Goal: Task Accomplishment & Management: Use online tool/utility

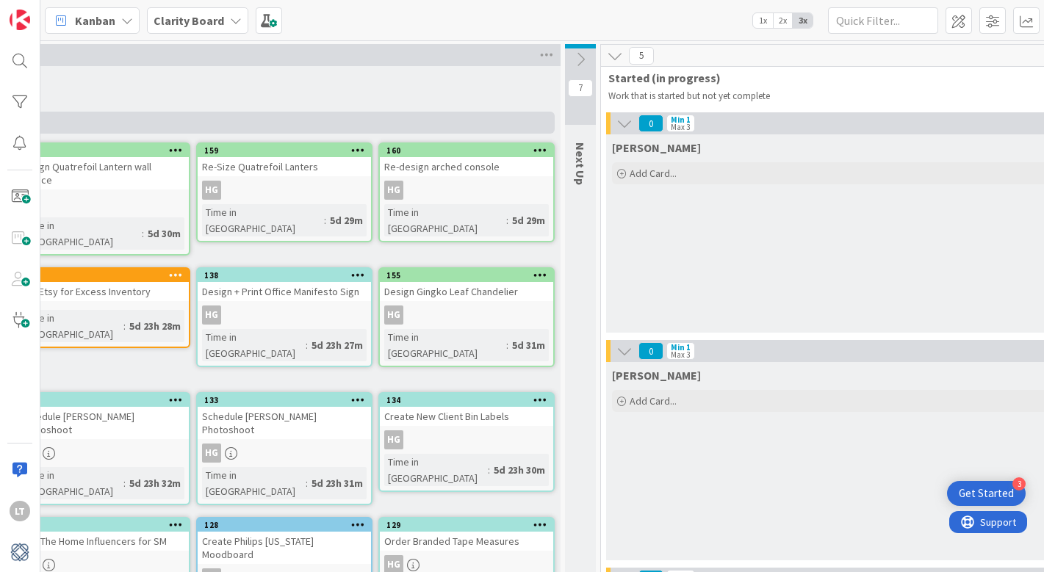
scroll to position [0, 406]
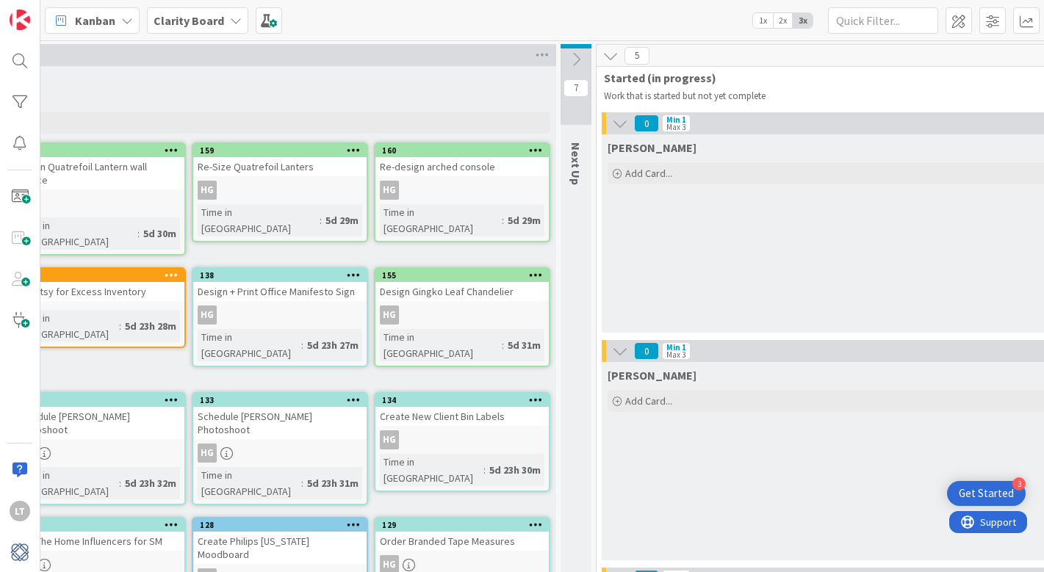
click at [576, 62] on icon at bounding box center [576, 59] width 16 height 16
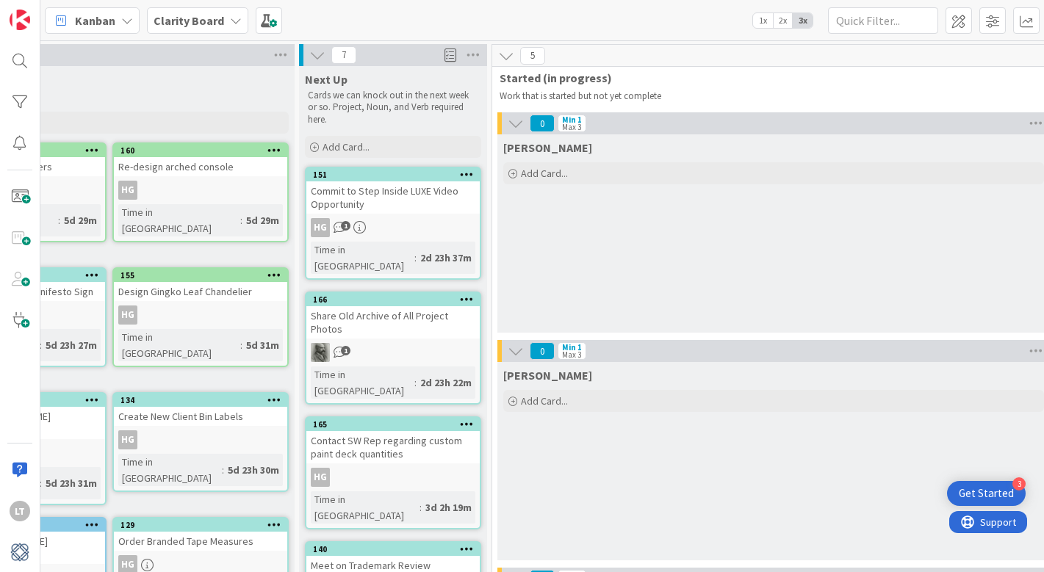
scroll to position [0, 669]
click at [21, 201] on span at bounding box center [19, 196] width 29 height 29
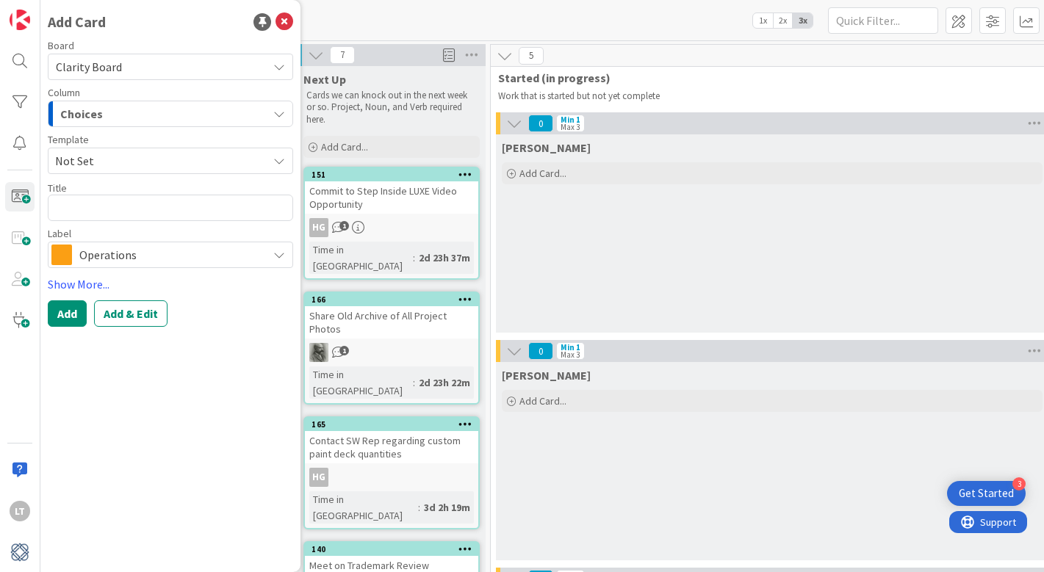
click at [280, 110] on icon "button" at bounding box center [279, 114] width 12 height 12
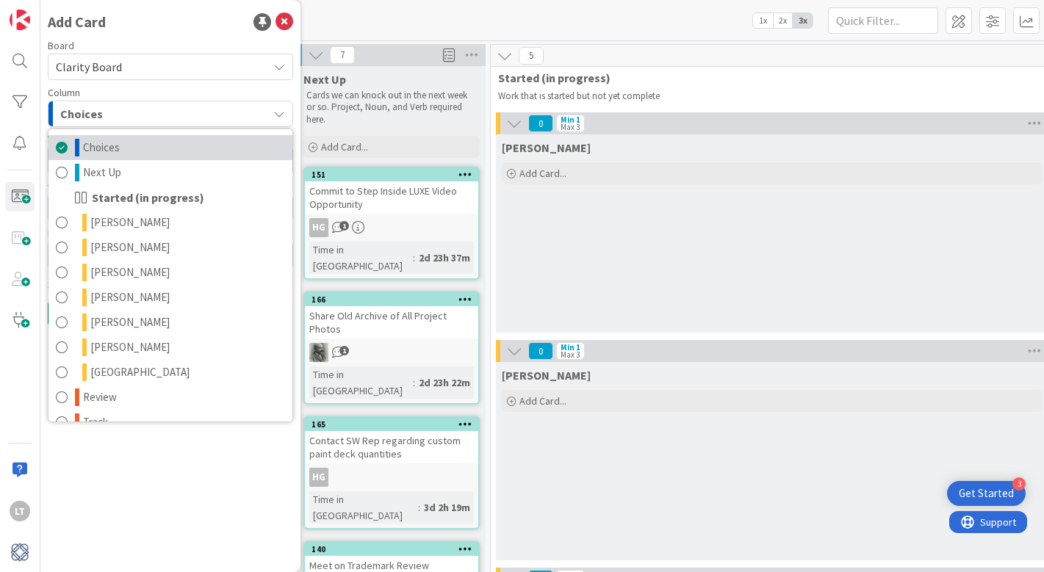
click at [130, 150] on link "Choices" at bounding box center [170, 147] width 244 height 25
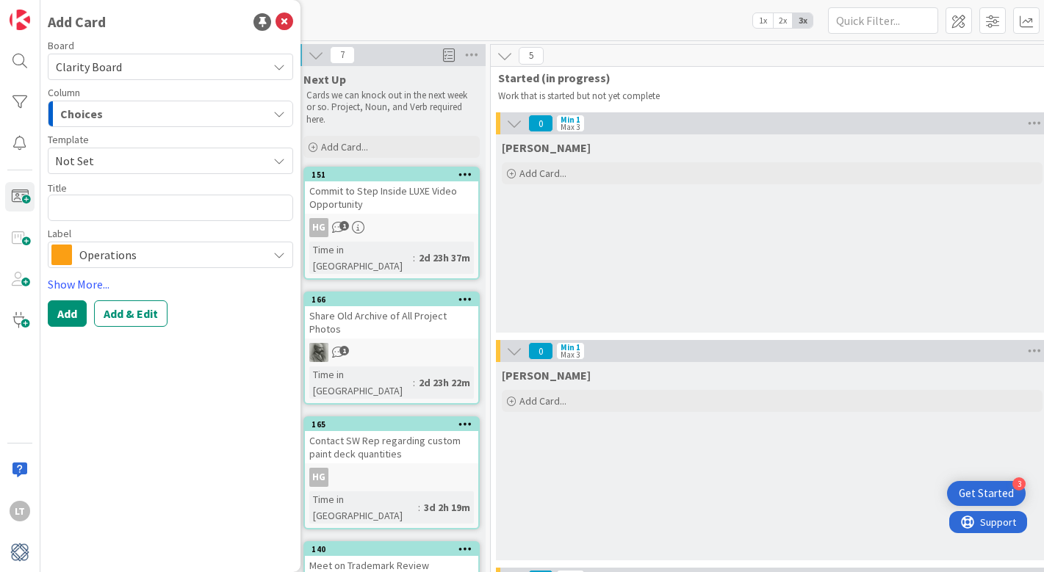
click at [181, 156] on span "Not Set" at bounding box center [155, 160] width 201 height 19
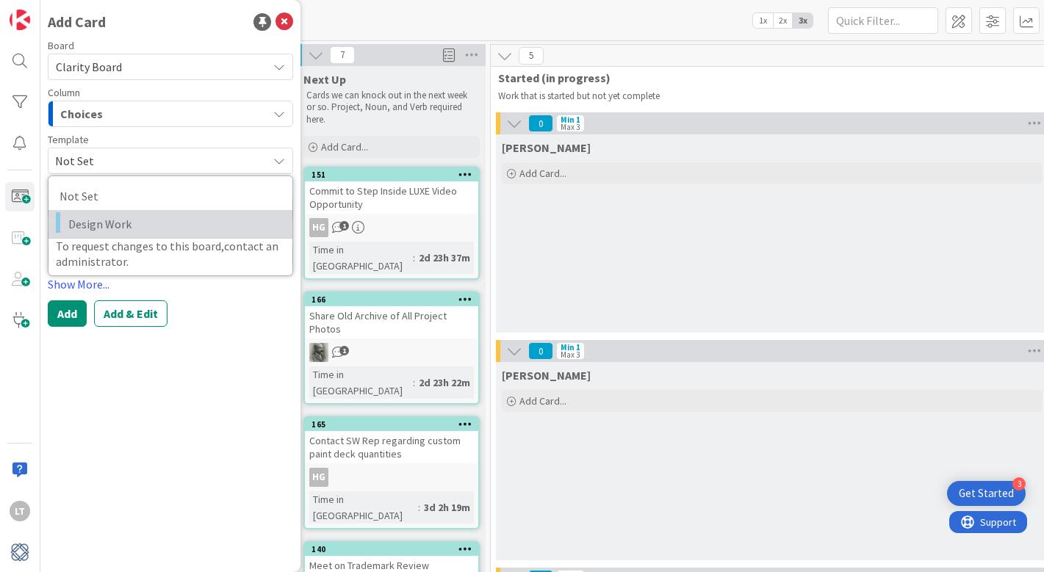
click at [143, 225] on span "Design Work" at bounding box center [174, 224] width 213 height 19
type textarea "x"
type textarea "Design Work"
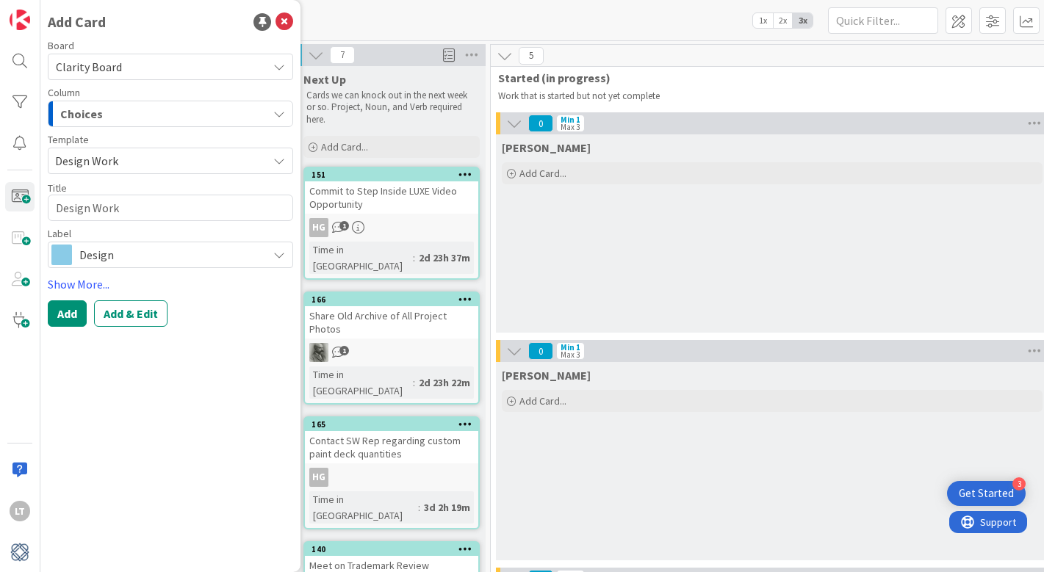
click at [140, 252] on span "Design" at bounding box center [169, 255] width 181 height 21
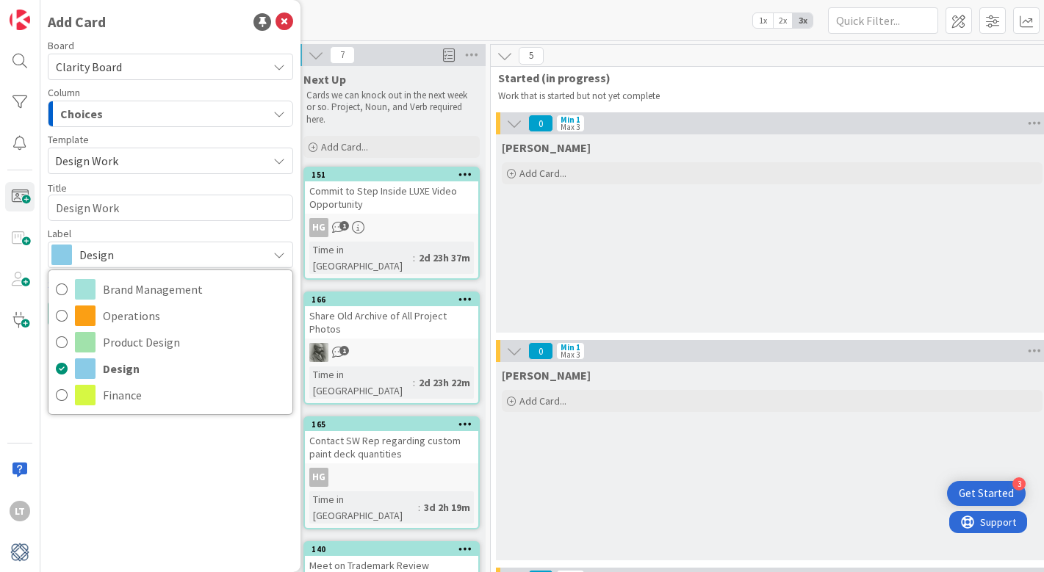
scroll to position [0, 0]
click at [197, 463] on div "Add Card Board Clarity Board Column Choices Choices Next Up Started (in progres…" at bounding box center [170, 286] width 260 height 572
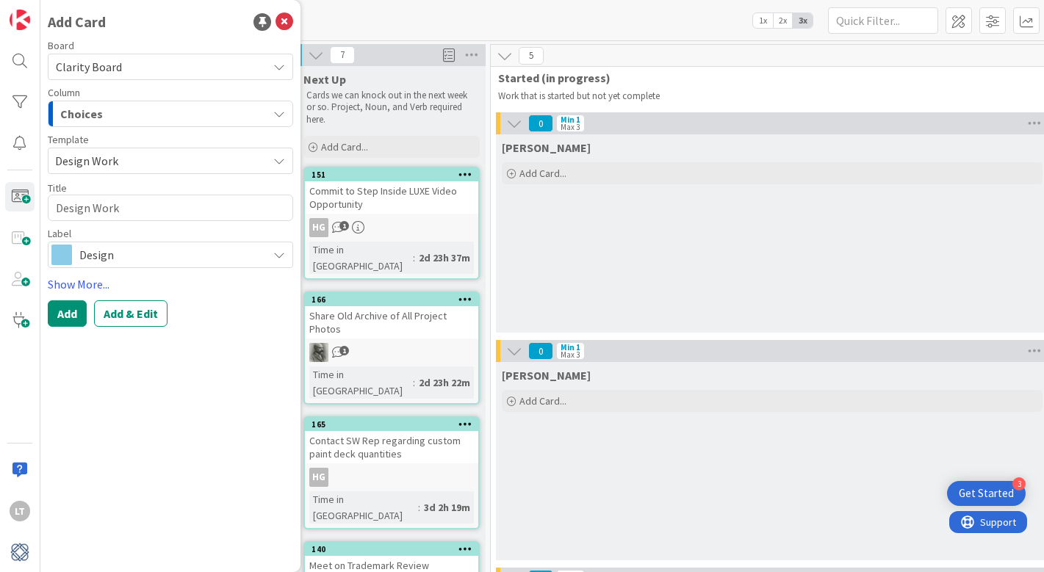
click at [132, 156] on span "Design Work" at bounding box center [155, 160] width 201 height 19
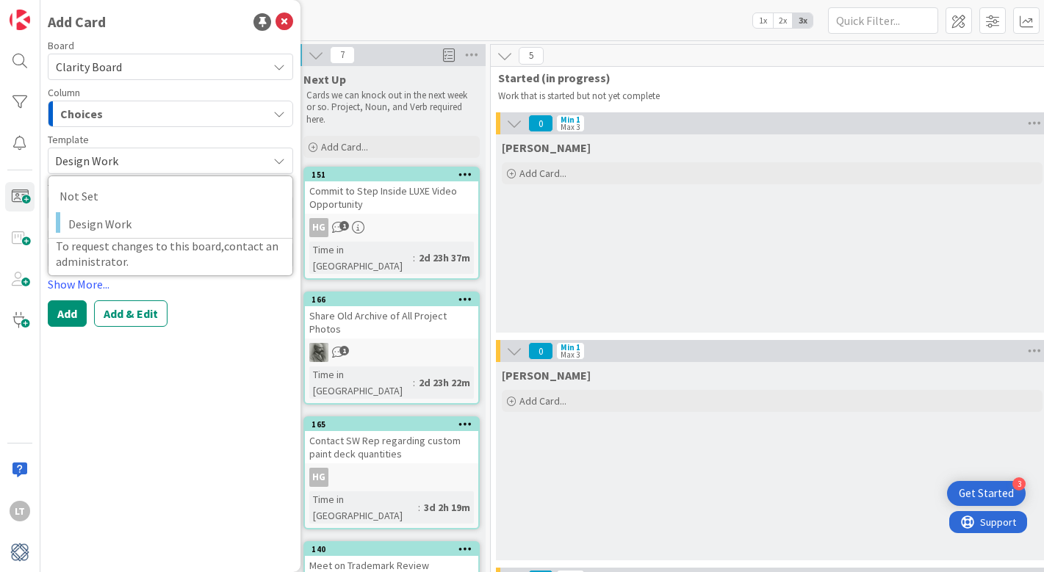
click at [162, 159] on span "Design Work" at bounding box center [155, 160] width 201 height 19
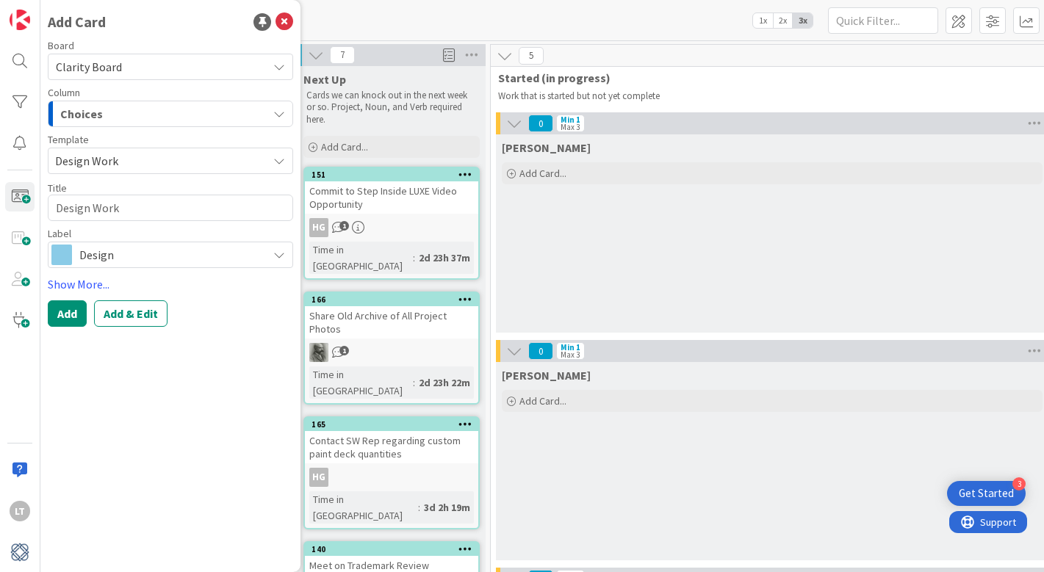
click at [162, 159] on span "Design Work" at bounding box center [155, 160] width 201 height 19
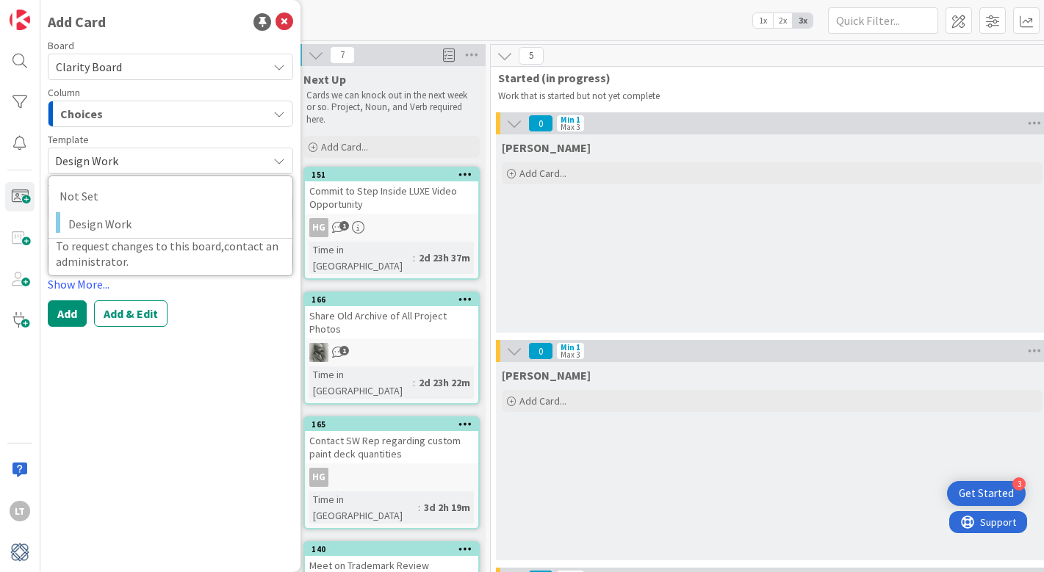
click at [162, 159] on span "Design Work" at bounding box center [155, 160] width 201 height 19
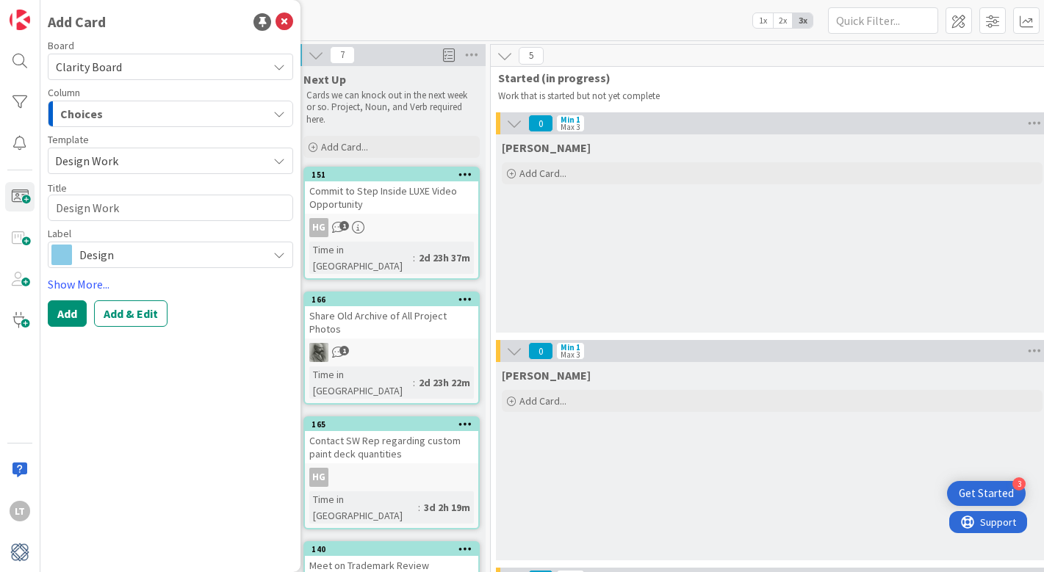
click at [159, 115] on div "Choices" at bounding box center [162, 114] width 211 height 24
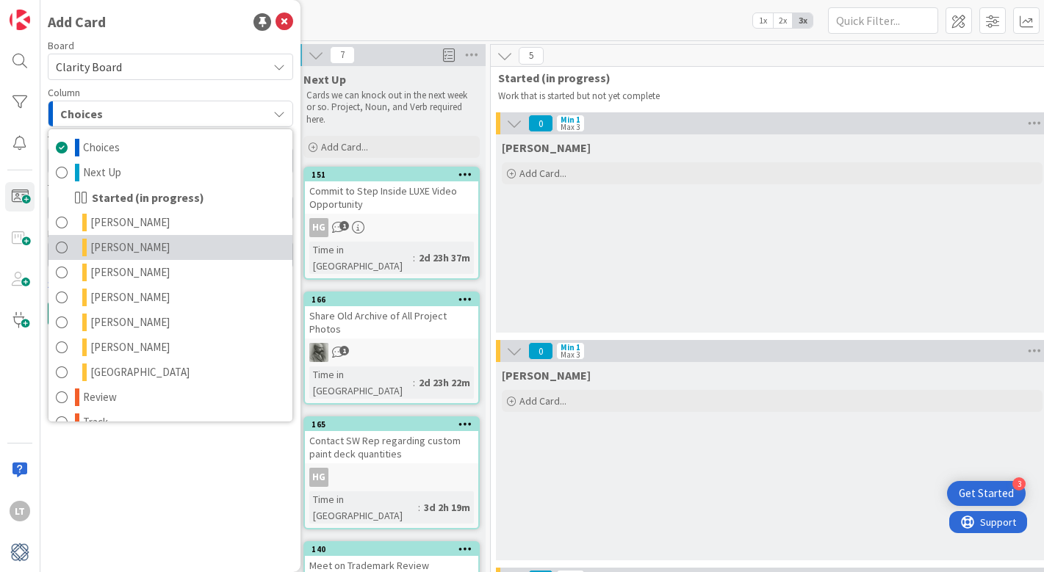
click at [120, 253] on link "[PERSON_NAME]" at bounding box center [170, 247] width 244 height 25
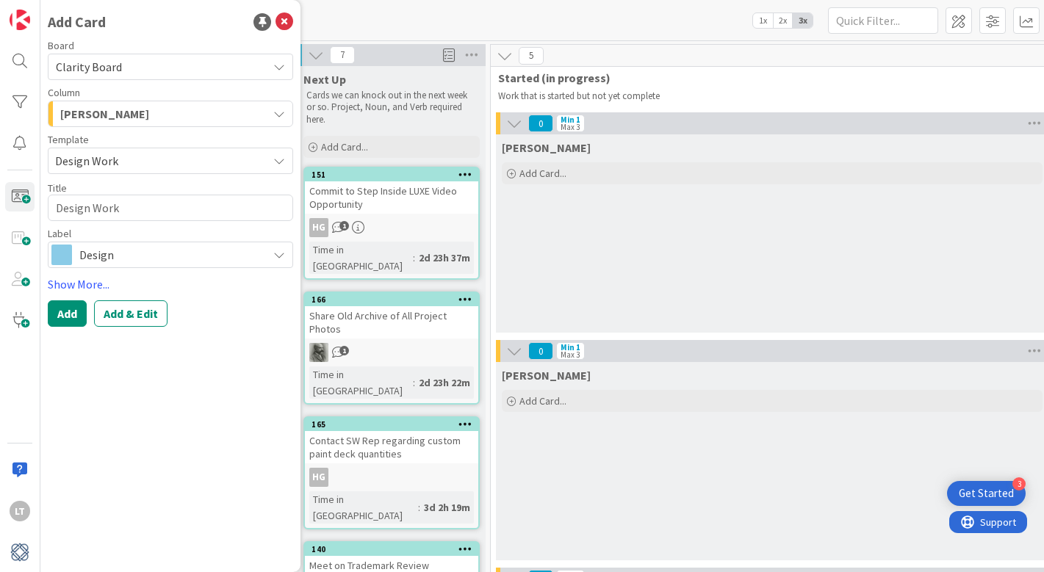
click at [187, 118] on div "[PERSON_NAME]" at bounding box center [162, 114] width 211 height 24
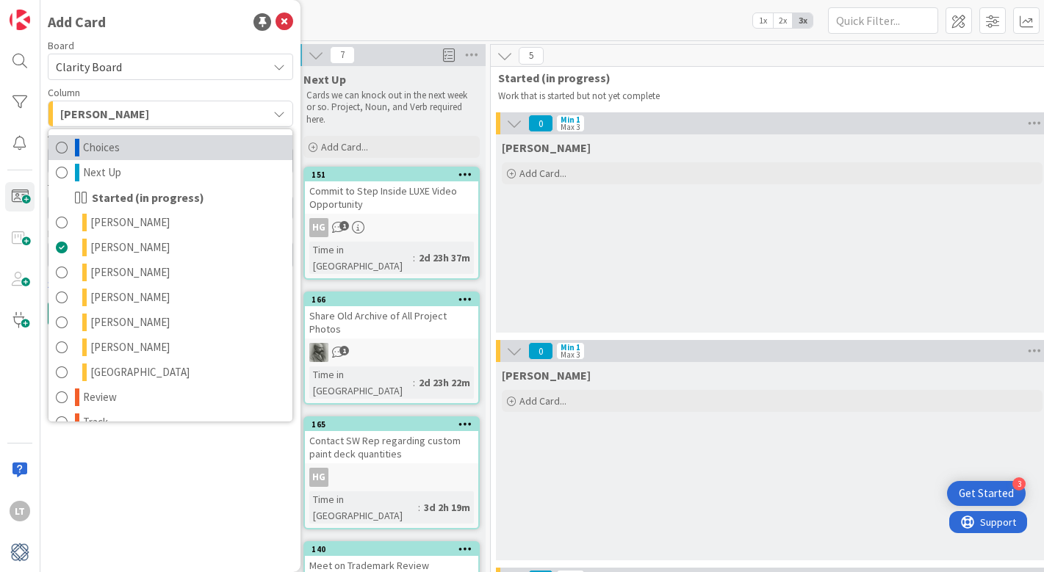
click at [115, 148] on span "Choices" at bounding box center [101, 148] width 37 height 18
type textarea "x"
